Goal: Task Accomplishment & Management: Manage account settings

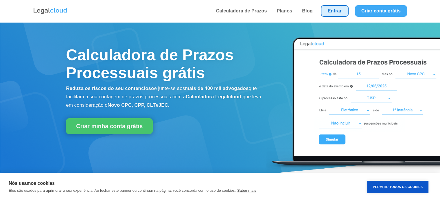
click at [326, 7] on link "Entrar" at bounding box center [335, 11] width 28 height 12
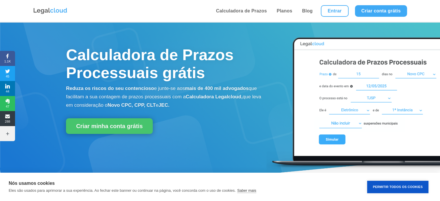
click at [330, 17] on li "Entrar" at bounding box center [335, 11] width 34 height 22
click at [334, 14] on link "Entrar" at bounding box center [335, 11] width 28 height 12
